Goal: Transaction & Acquisition: Purchase product/service

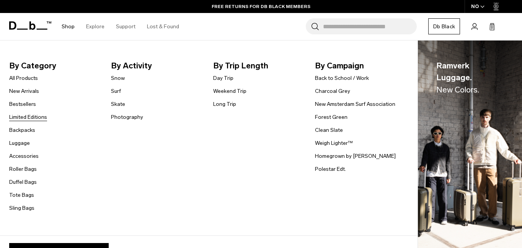
click at [25, 116] on link "Limited Editions" at bounding box center [28, 117] width 38 height 8
click at [20, 141] on link "Luggage" at bounding box center [19, 143] width 21 height 8
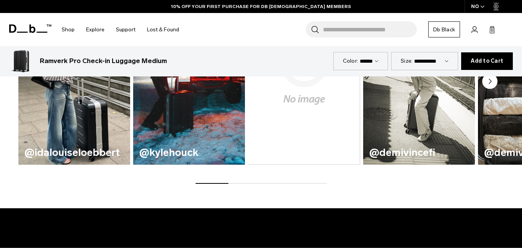
scroll to position [231, 0]
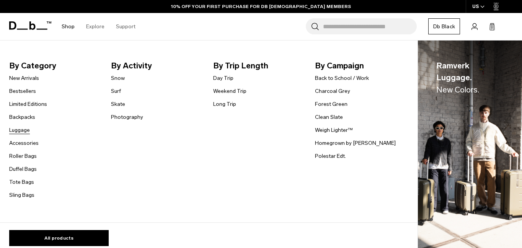
click at [26, 133] on link "Luggage" at bounding box center [19, 130] width 21 height 8
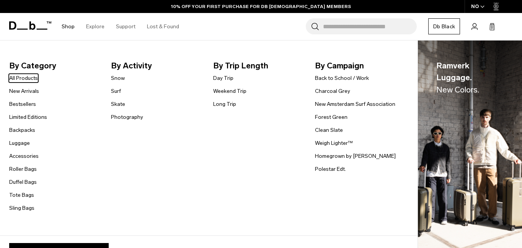
click at [72, 26] on link "Shop" at bounding box center [68, 26] width 13 height 27
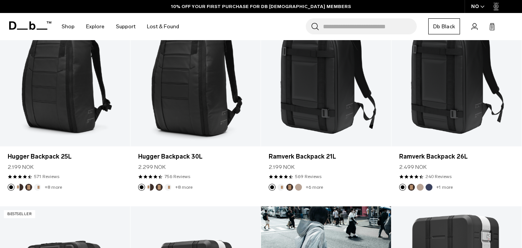
scroll to position [164, 0]
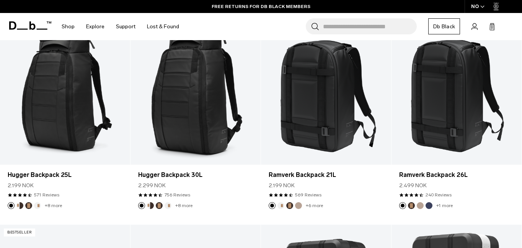
click at [481, 6] on icon "button" at bounding box center [482, 6] width 4 height 3
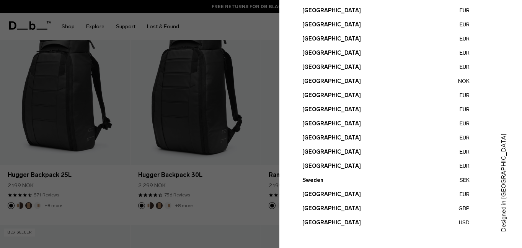
scroll to position [316, 0]
click at [333, 223] on button "[GEOGRAPHIC_DATA] USD" at bounding box center [385, 223] width 167 height 8
